Goal: Find specific fact: Find specific fact

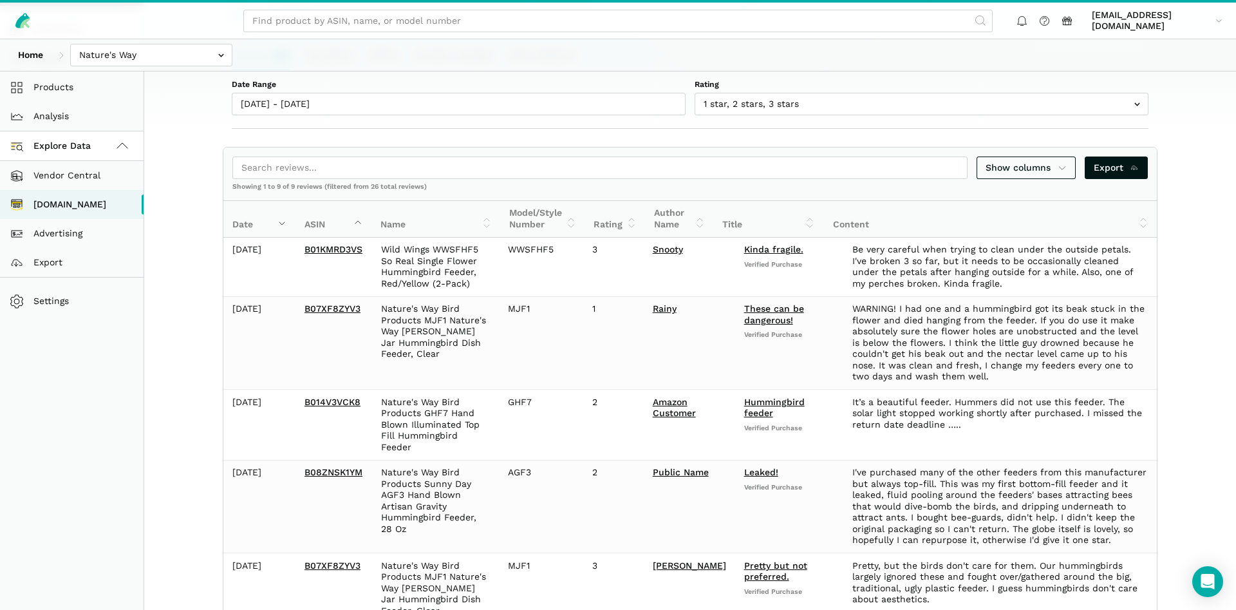
scroll to position [5, 0]
click at [185, 48] on input "text" at bounding box center [151, 55] width 162 height 23
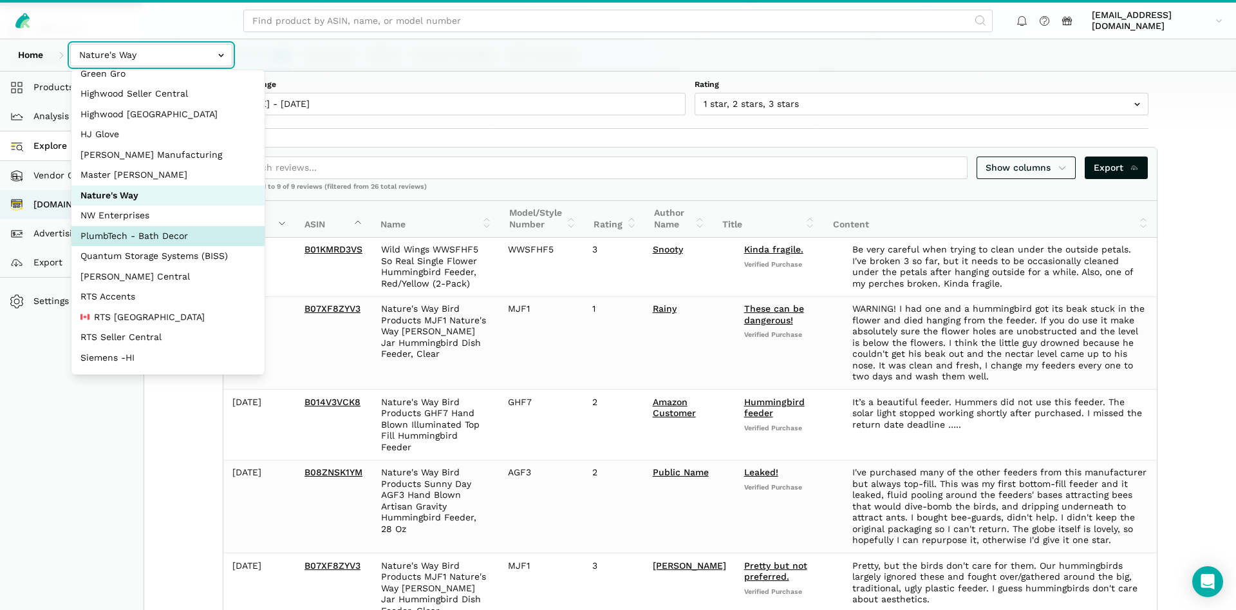
scroll to position [124, 0]
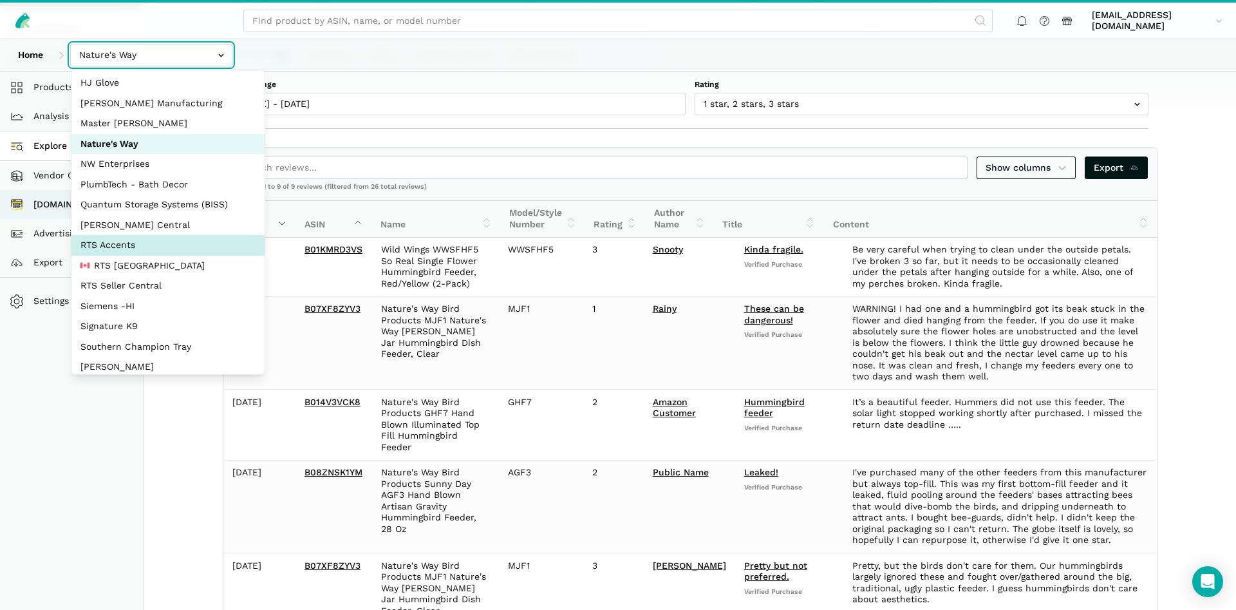
select select "DPHNLGULfjdmZCda3GrCfans"
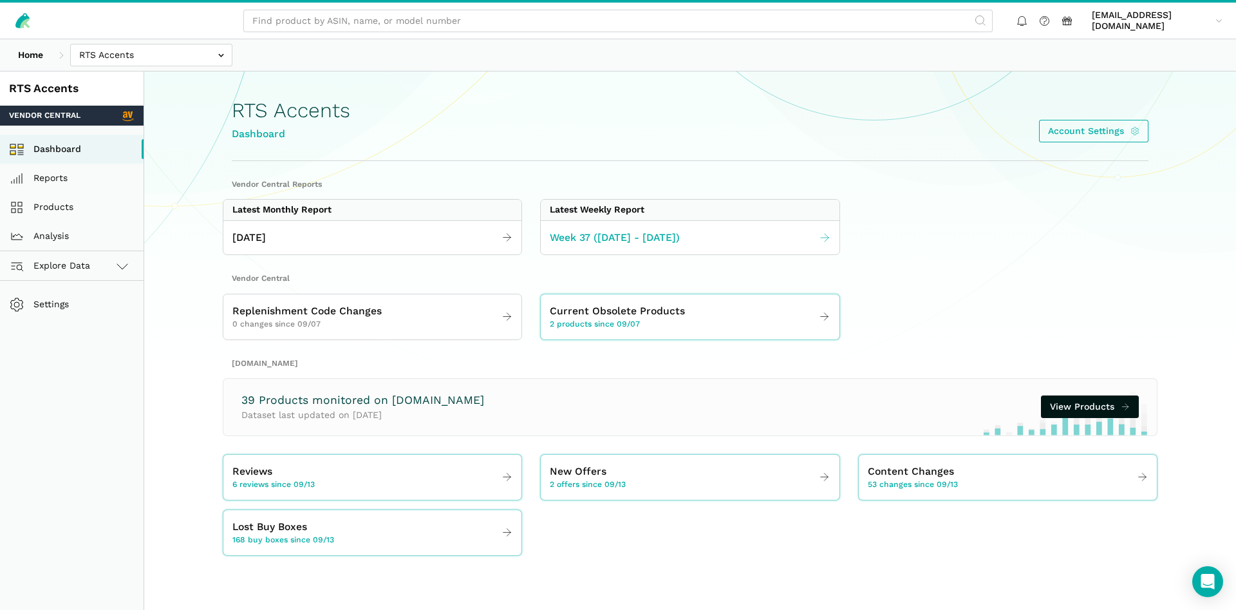
click at [610, 235] on span "Week 37 ([DATE] - [DATE])" at bounding box center [615, 238] width 130 height 16
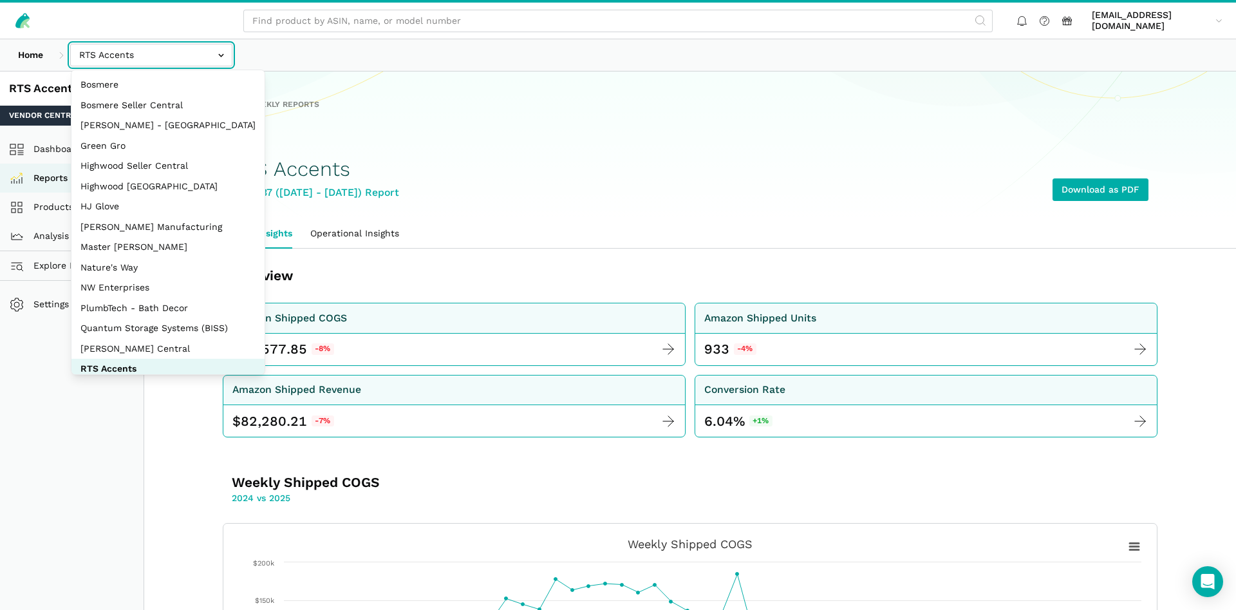
click at [138, 61] on input "text" at bounding box center [151, 55] width 162 height 23
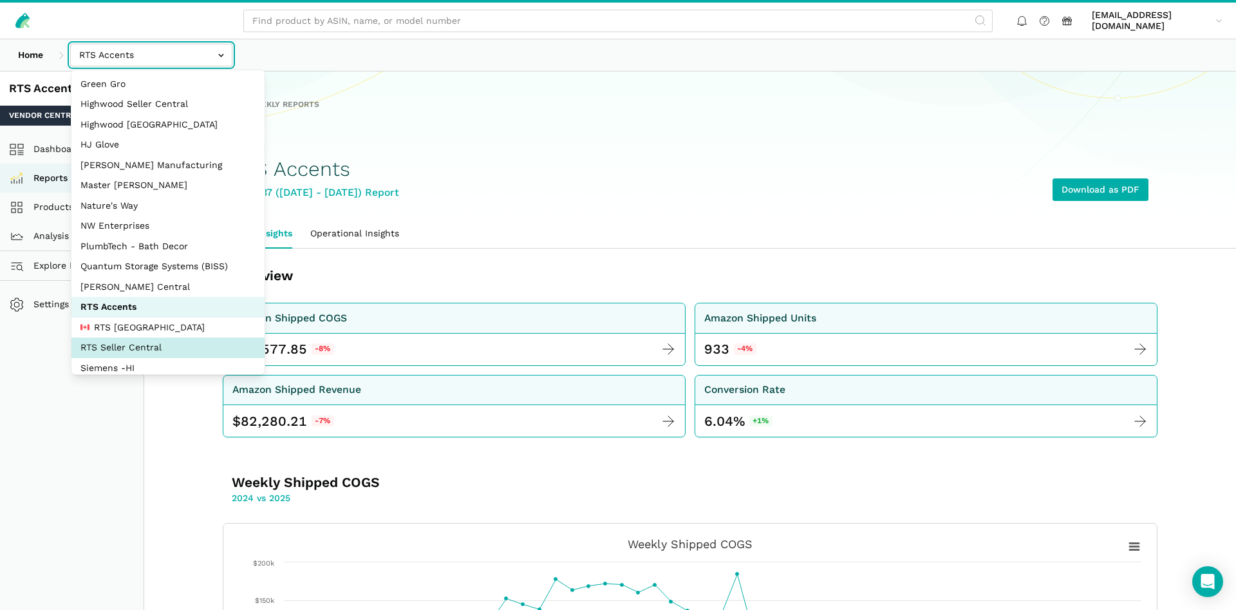
select select "DYdfgEtk9xdbXk9WgFd319bF"
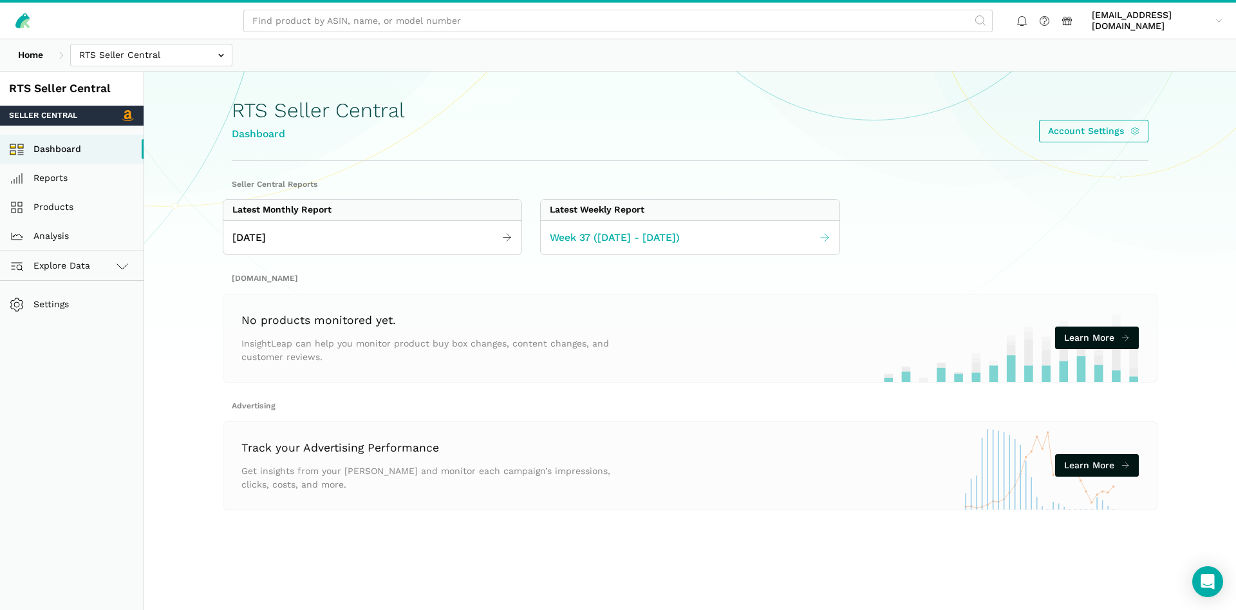
click at [611, 234] on span "Week 37 ([DATE] - [DATE])" at bounding box center [615, 238] width 130 height 16
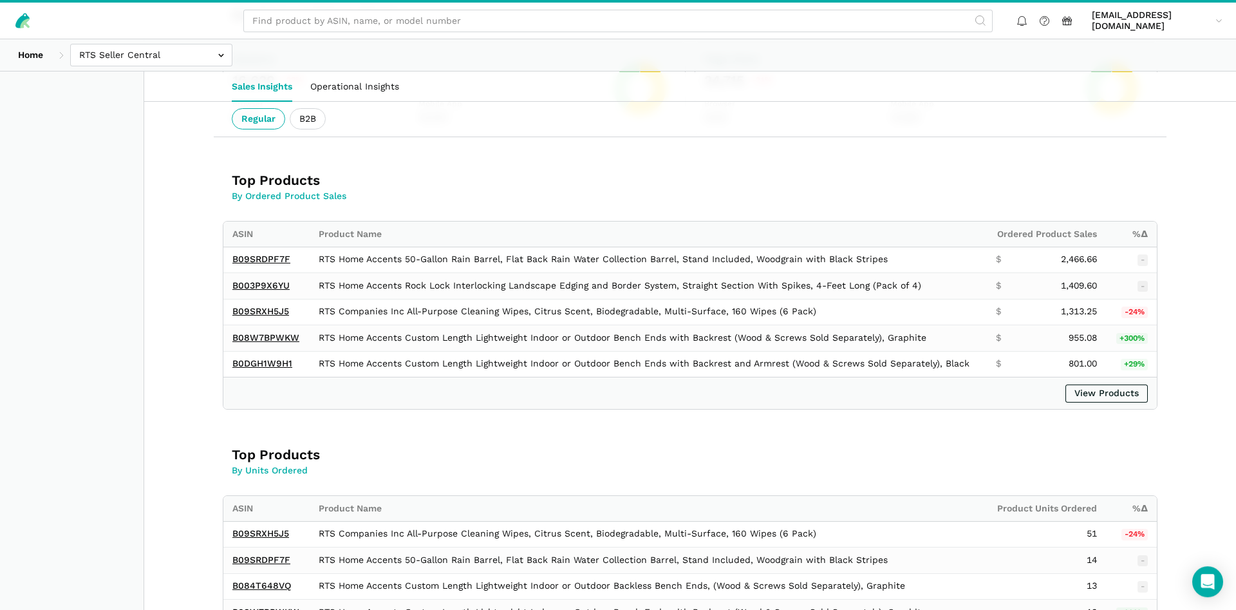
scroll to position [591, 0]
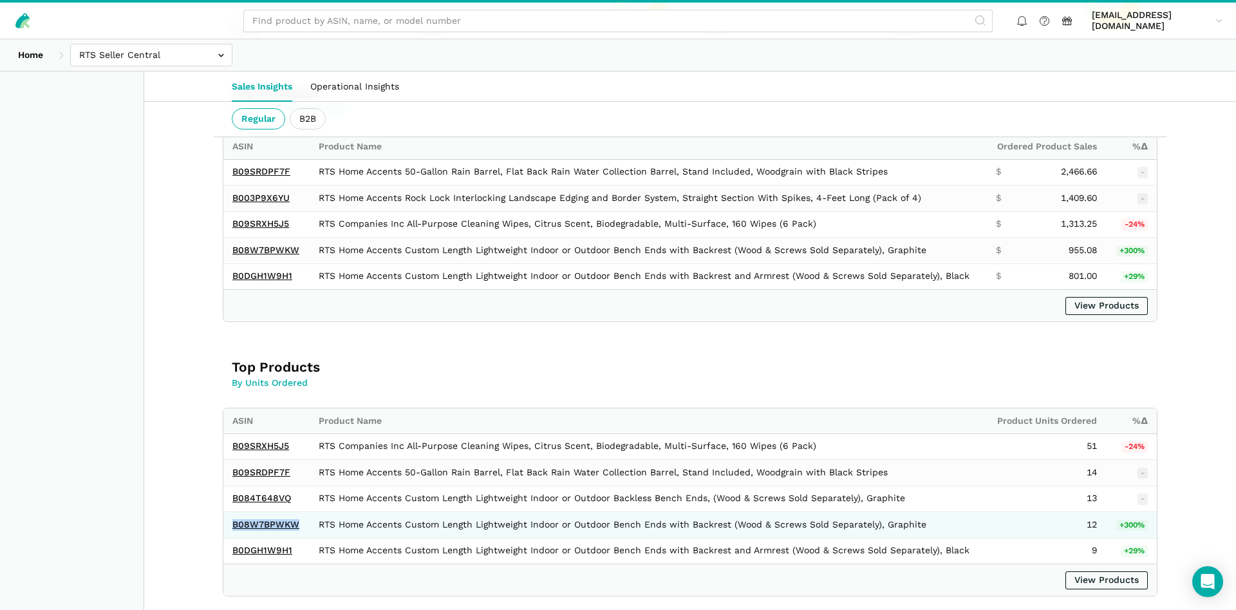
drag, startPoint x: 301, startPoint y: 524, endPoint x: 231, endPoint y: 529, distance: 70.4
click at [231, 529] on td "B08W7BPWKW" at bounding box center [266, 525] width 86 height 26
copy link "B08W7BPWKW"
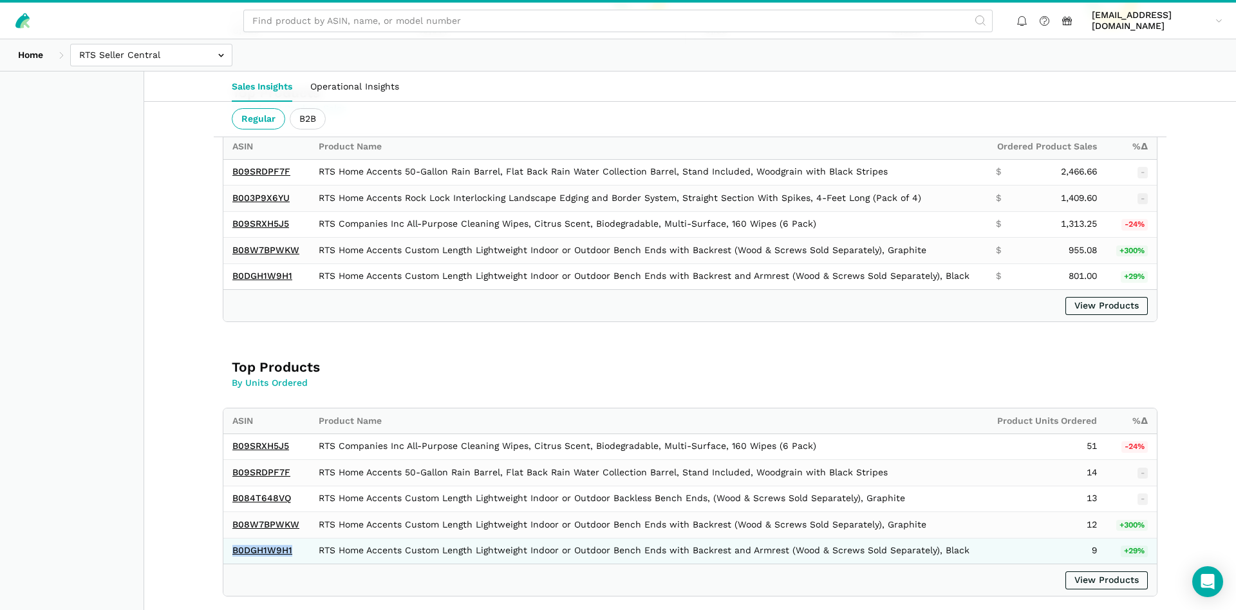
drag, startPoint x: 293, startPoint y: 555, endPoint x: 231, endPoint y: 552, distance: 62.5
click at [231, 552] on td "B0DGH1W9H1" at bounding box center [266, 551] width 86 height 26
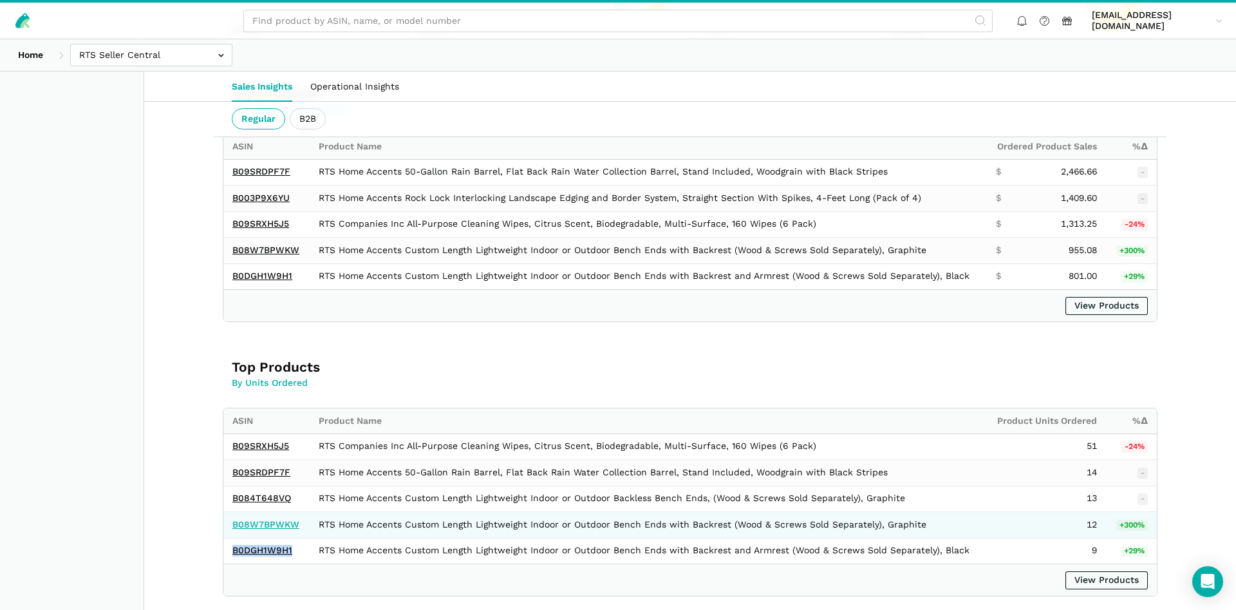
copy link "B0DGH1W9H1"
